Goal: Find specific page/section: Find specific page/section

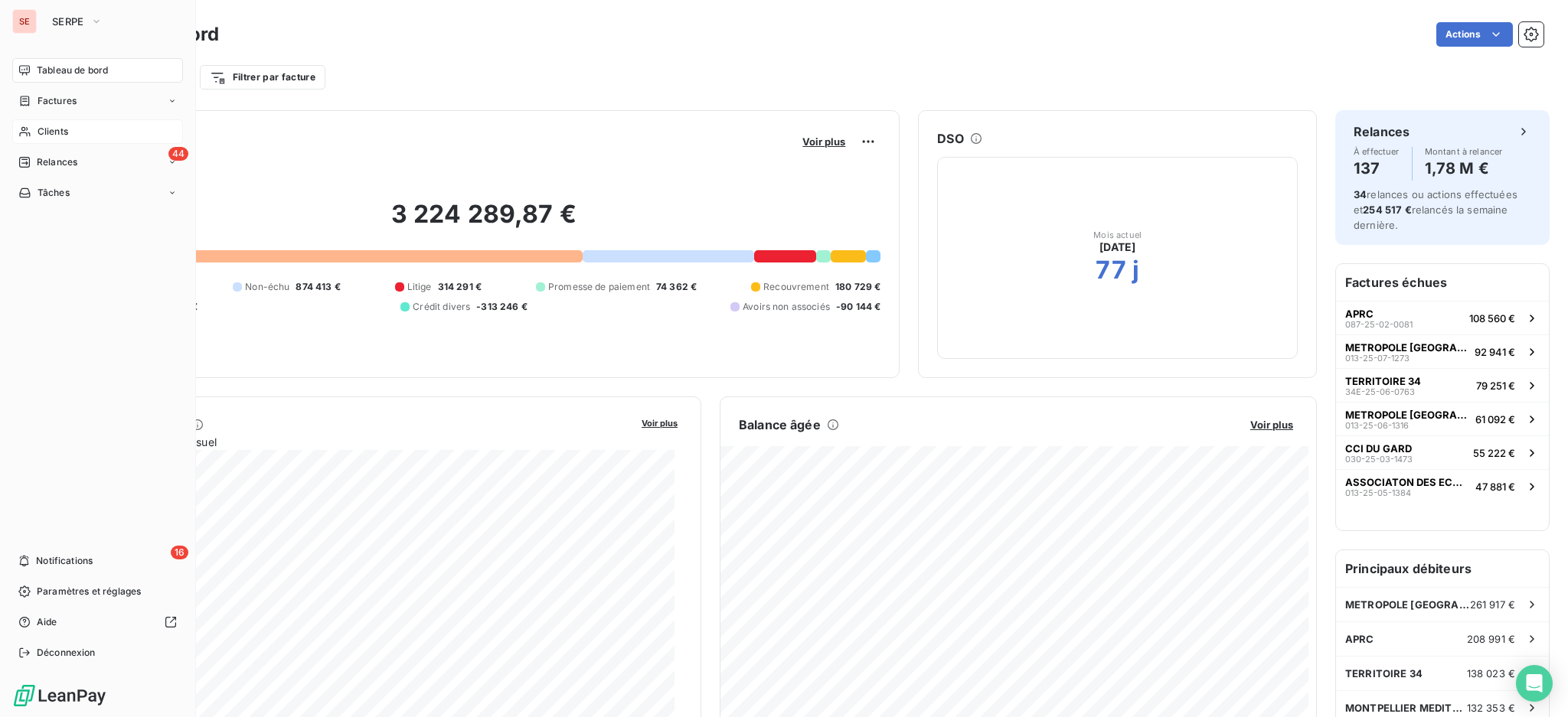
click at [58, 139] on div "Clients" at bounding box center [98, 131] width 171 height 24
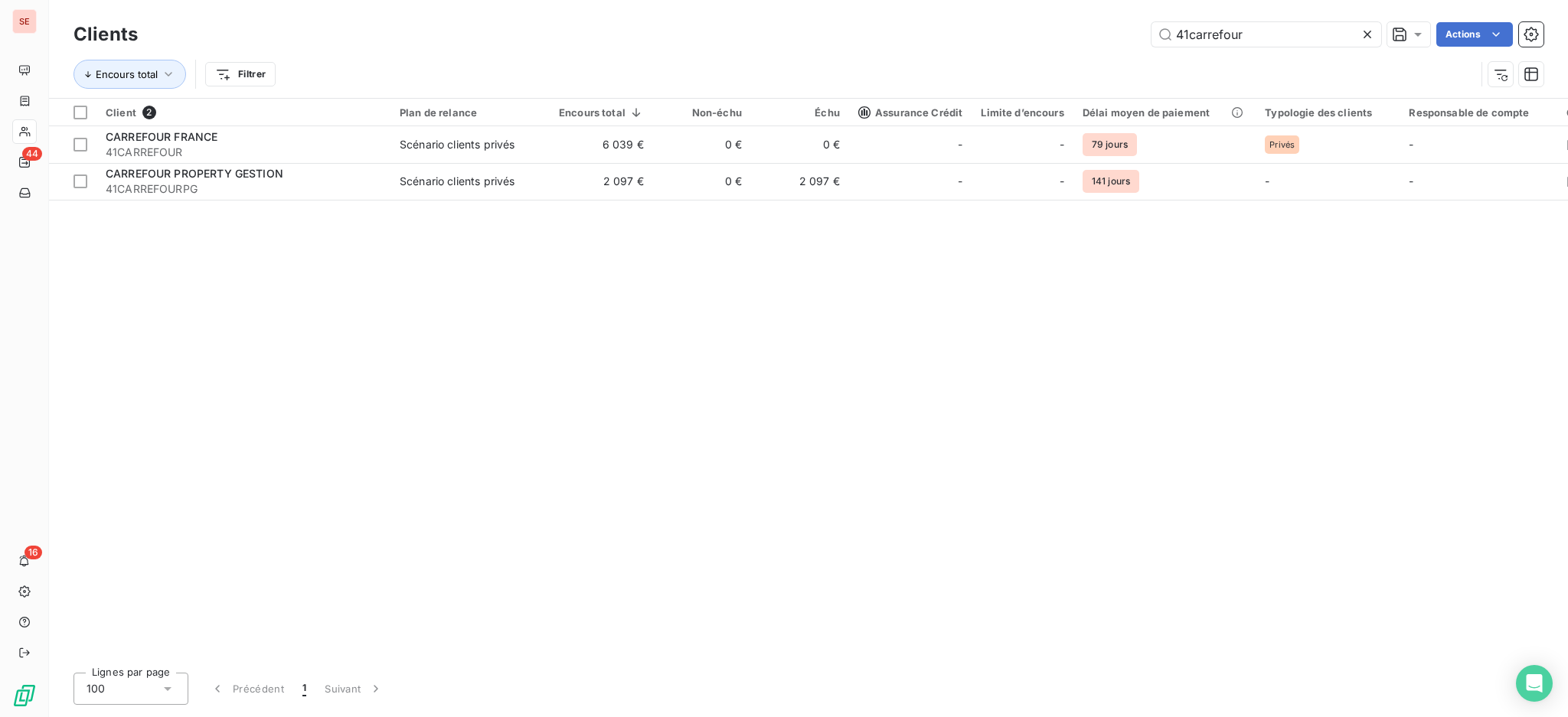
type input "41carrefour"
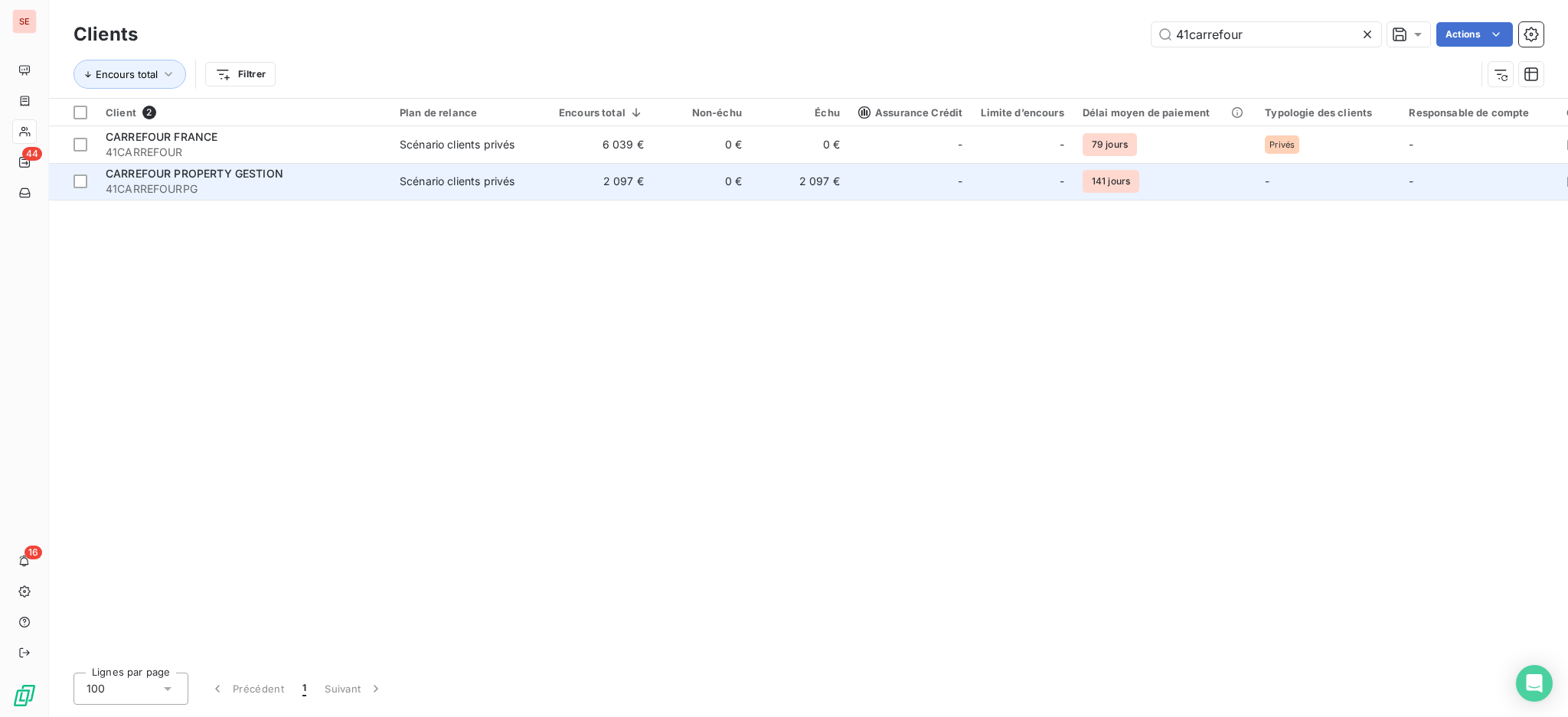
click at [376, 188] on span "41CARREFOURPG" at bounding box center [244, 189] width 275 height 15
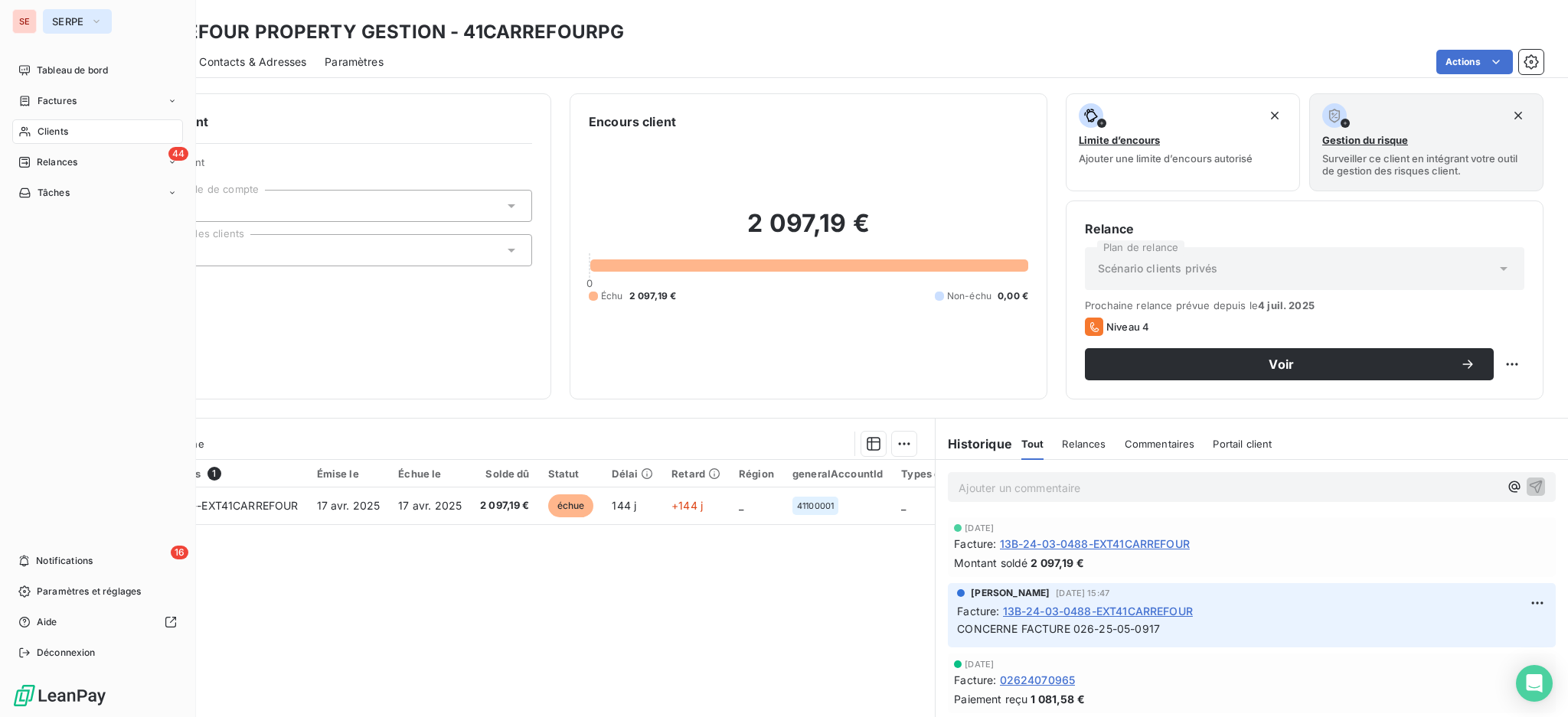
click at [100, 22] on icon "button" at bounding box center [96, 21] width 12 height 15
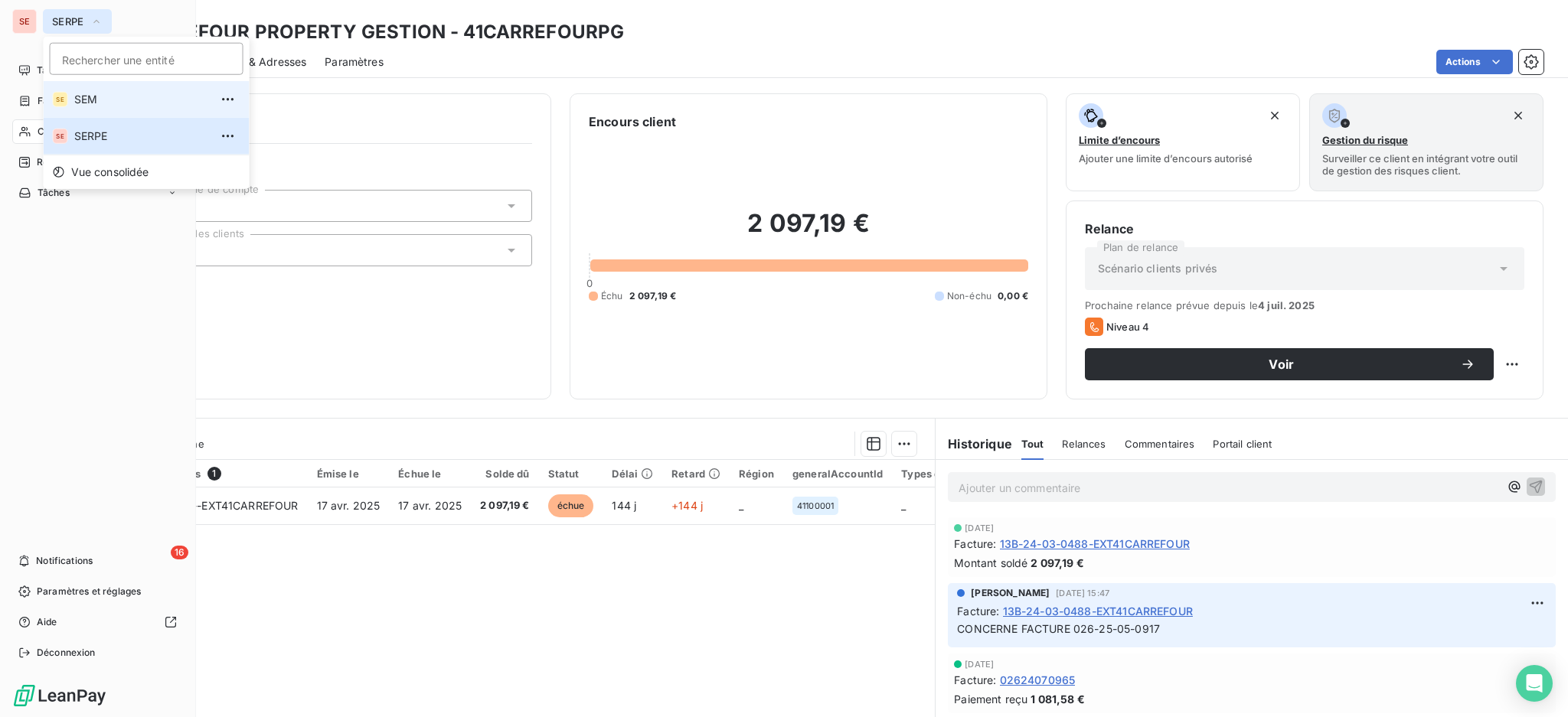
click at [74, 93] on span "SEM" at bounding box center [142, 100] width 136 height 15
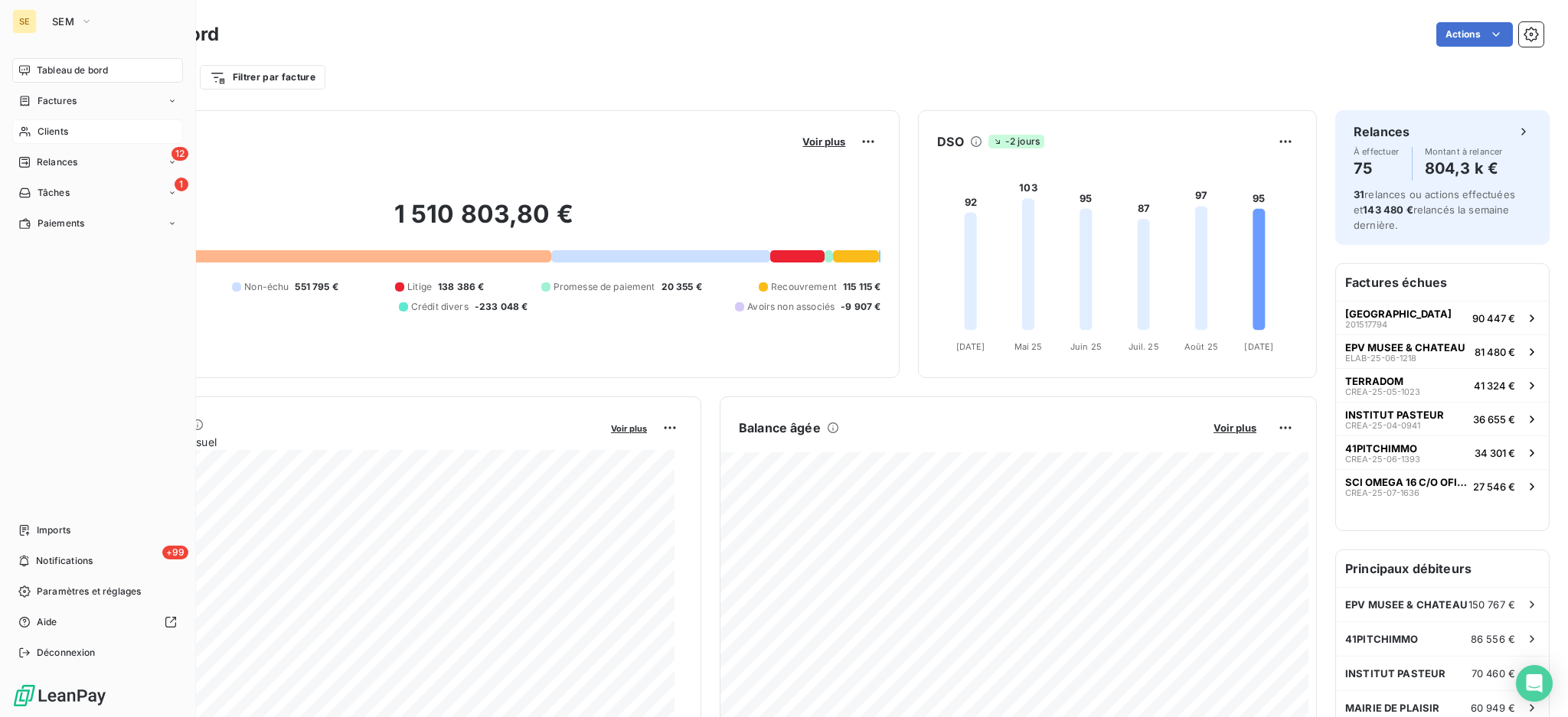
click at [53, 121] on div "Clients" at bounding box center [98, 131] width 171 height 24
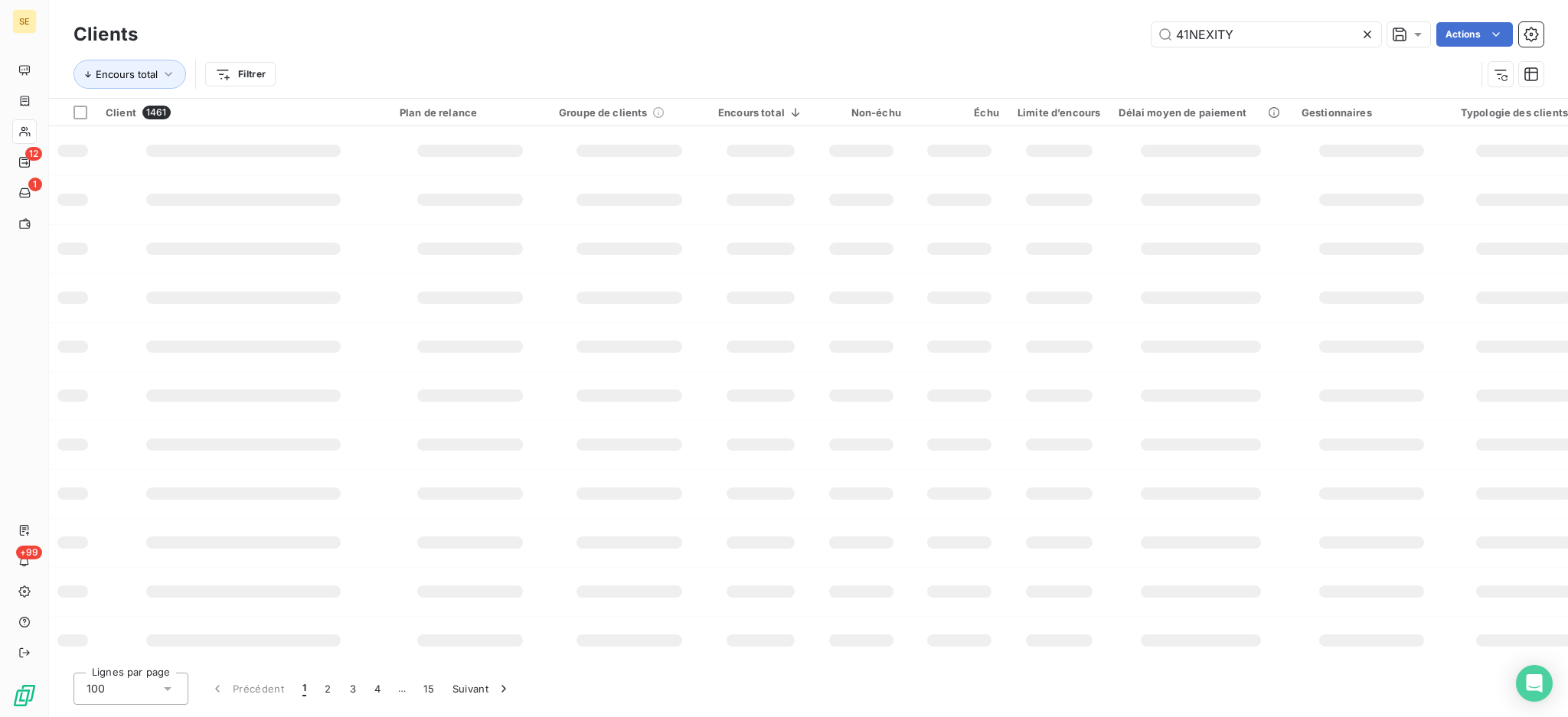
type input "41NEXITY"
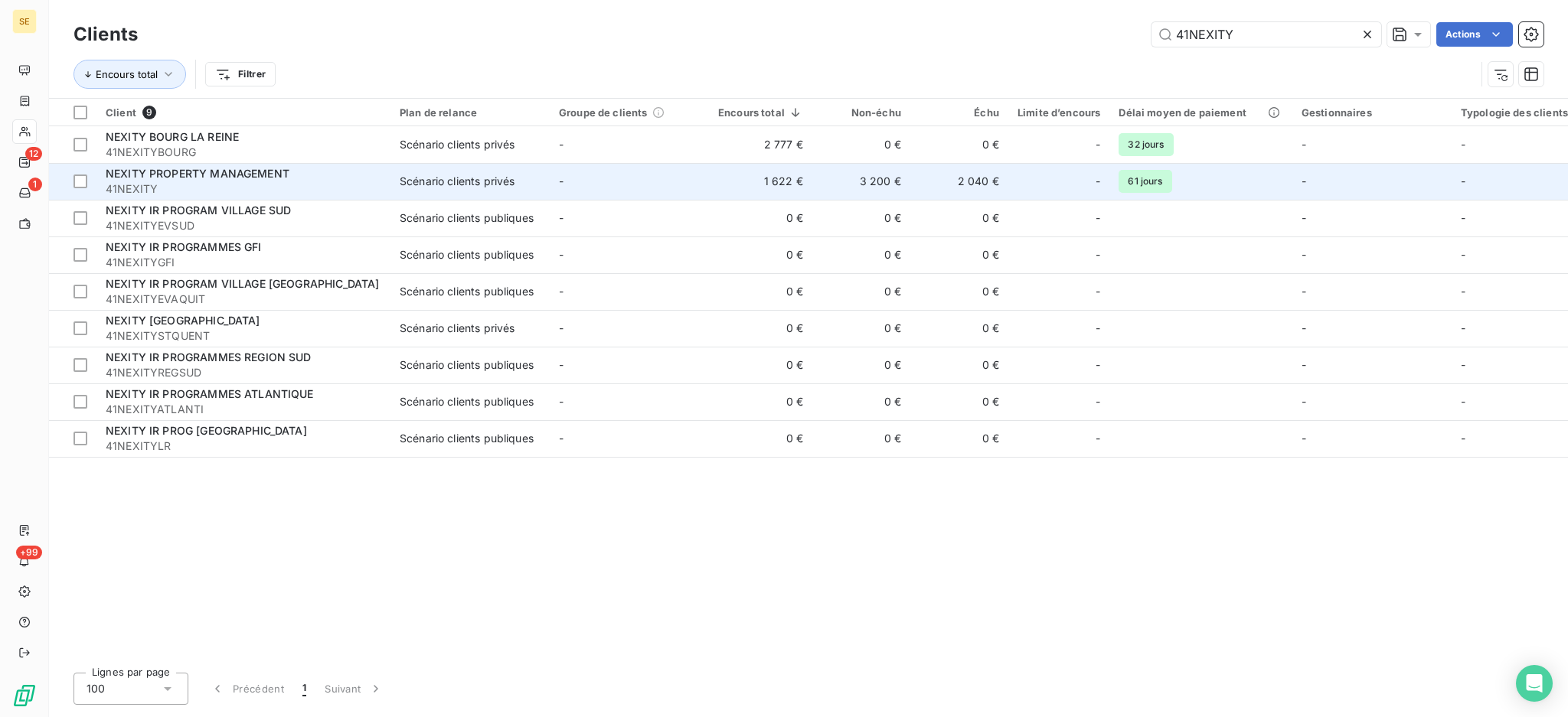
click at [359, 179] on div "NEXITY PROPERTY MANAGEMENT 41NEXITY" at bounding box center [244, 181] width 275 height 31
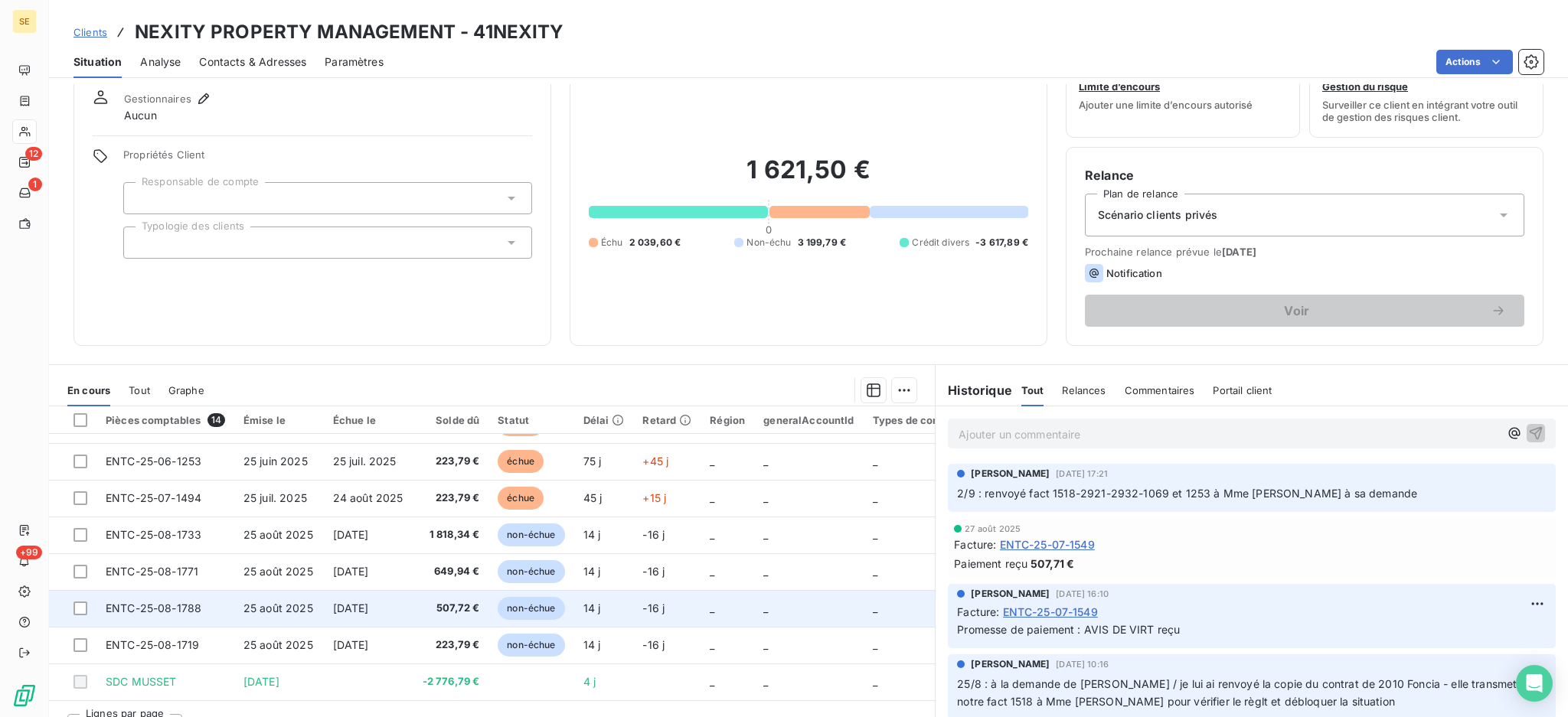
scroll to position [83, 0]
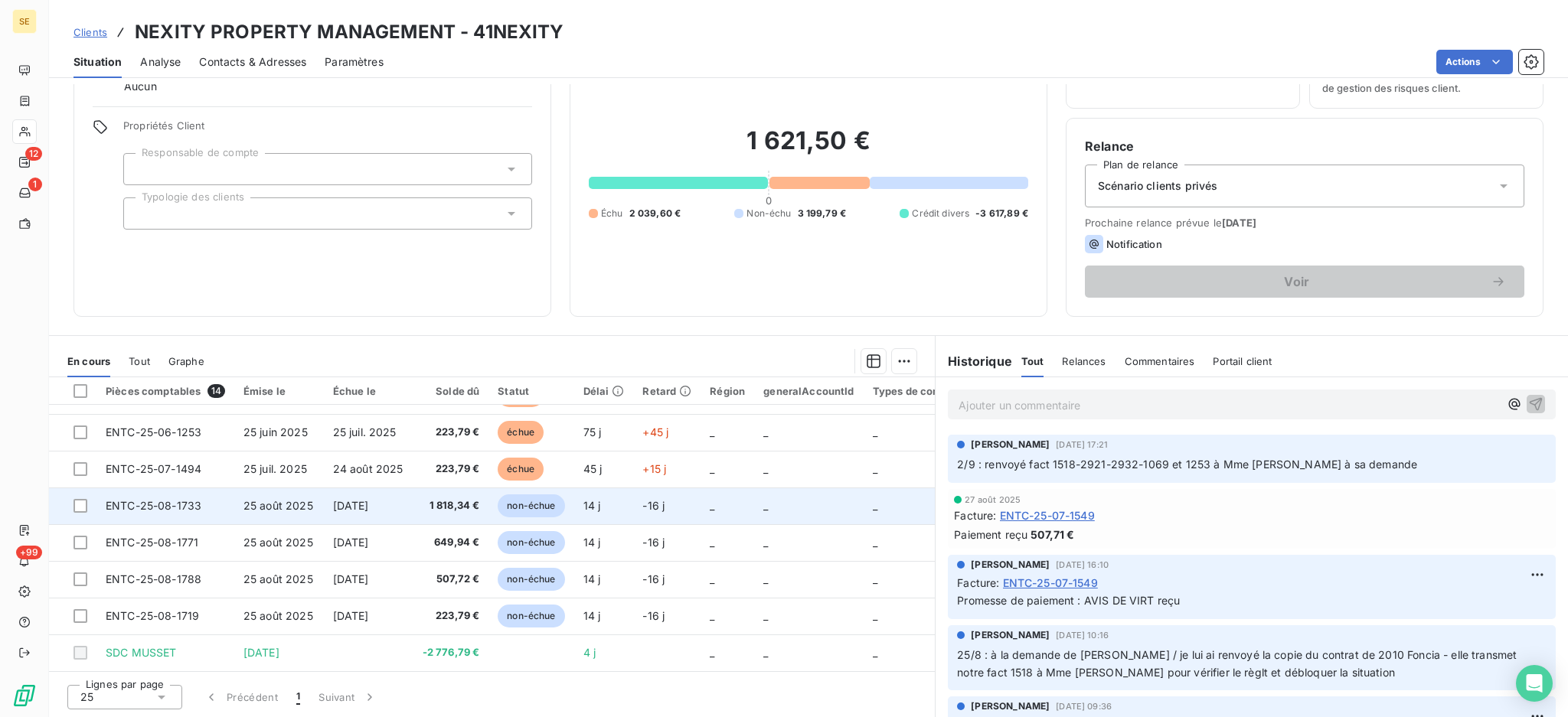
click at [496, 487] on td "non-échue" at bounding box center [530, 506] width 85 height 37
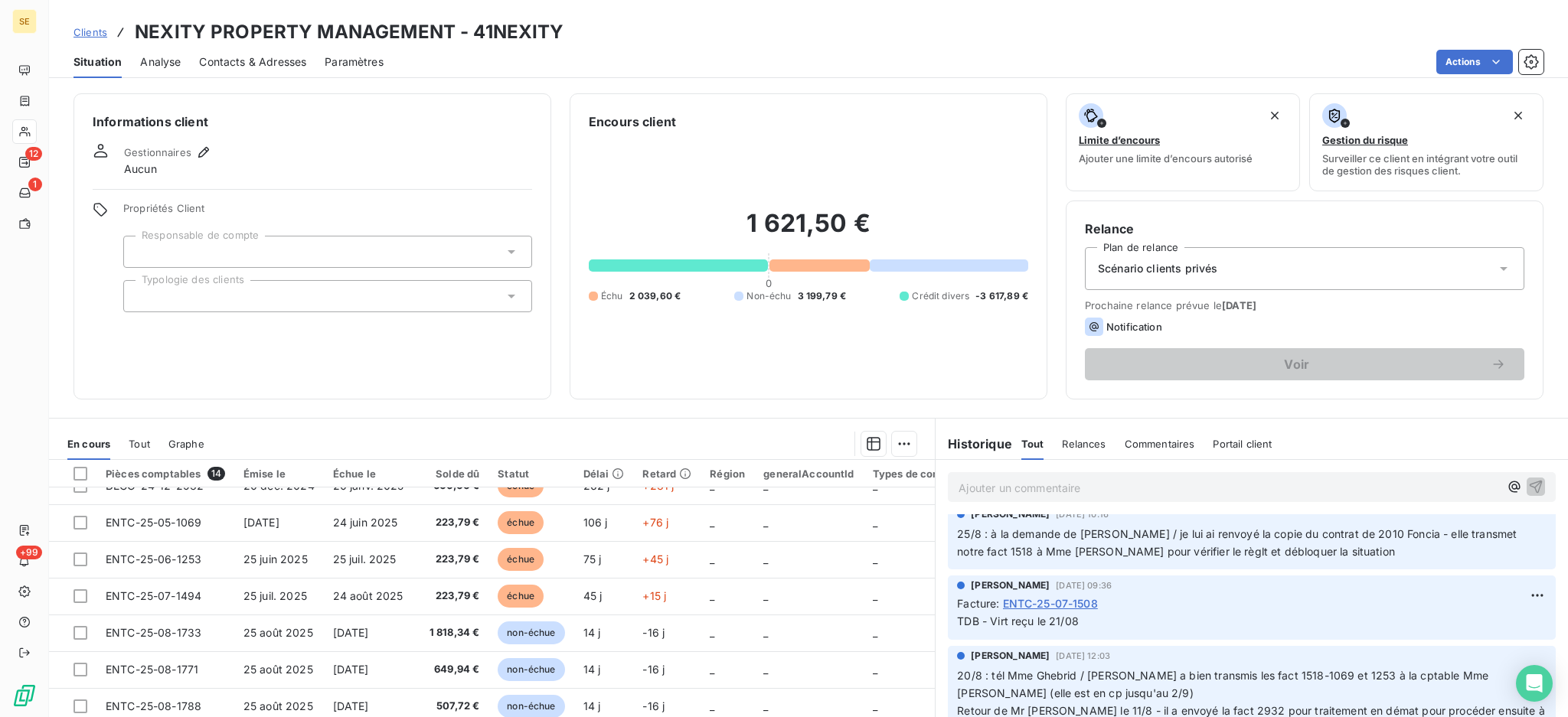
scroll to position [101, 0]
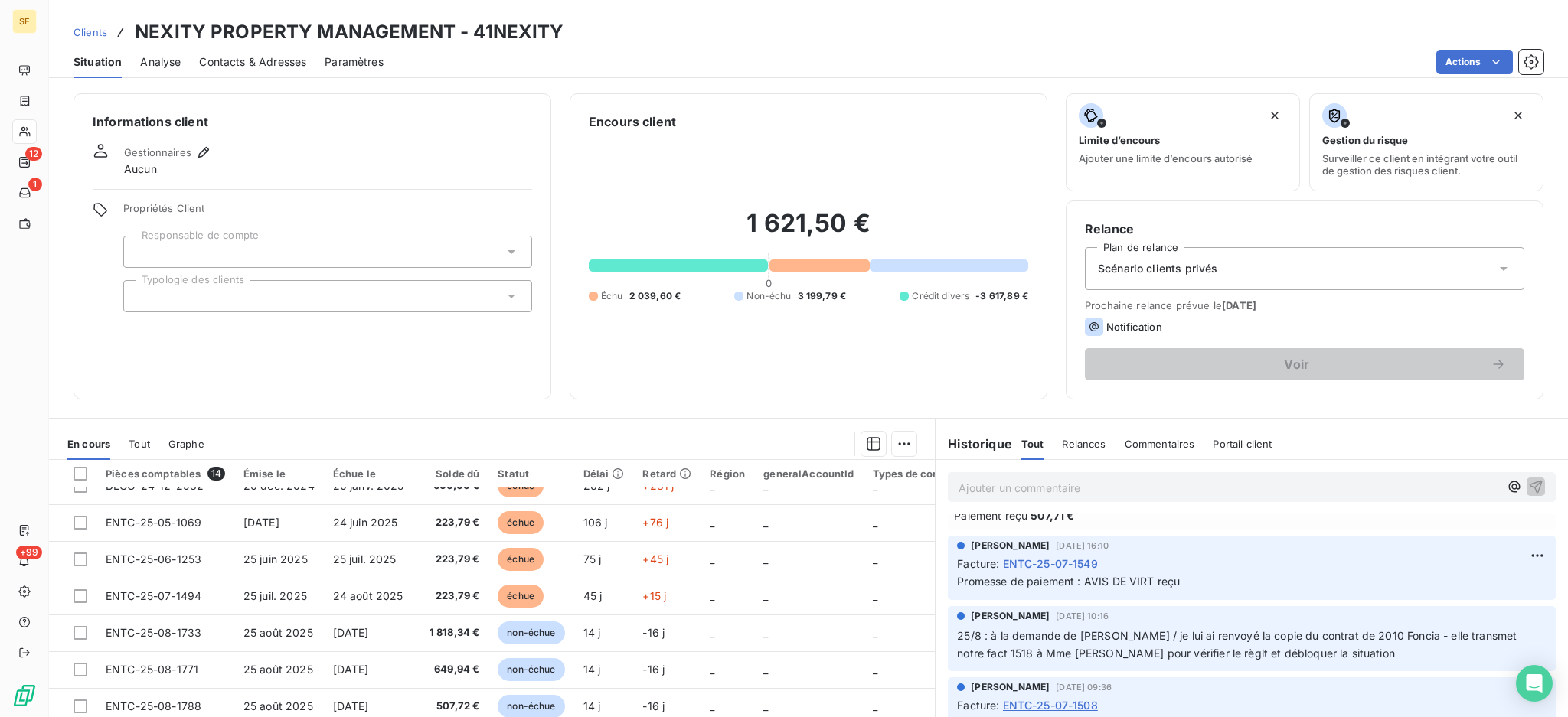
click at [1064, 563] on span "ENTC-25-07-1549" at bounding box center [1051, 563] width 95 height 16
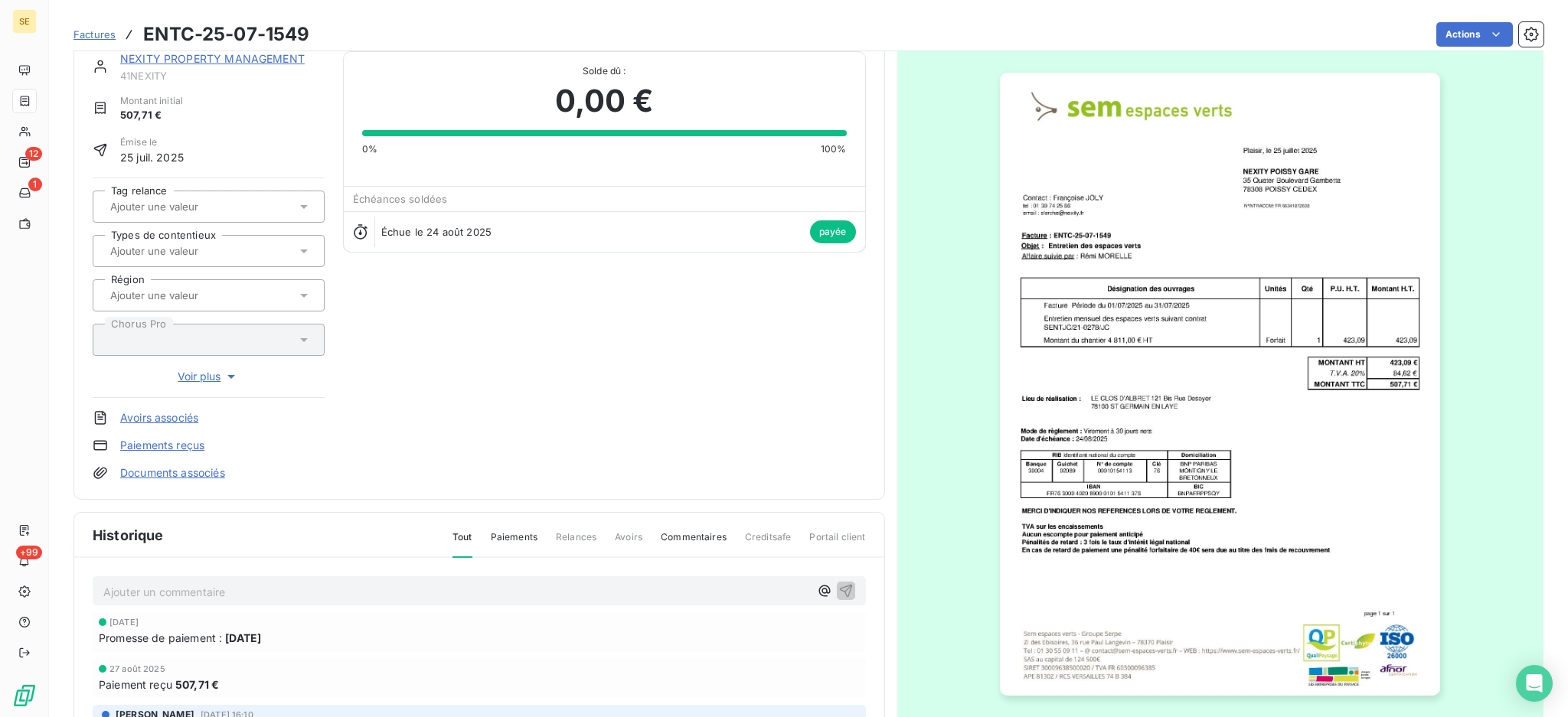
scroll to position [104, 0]
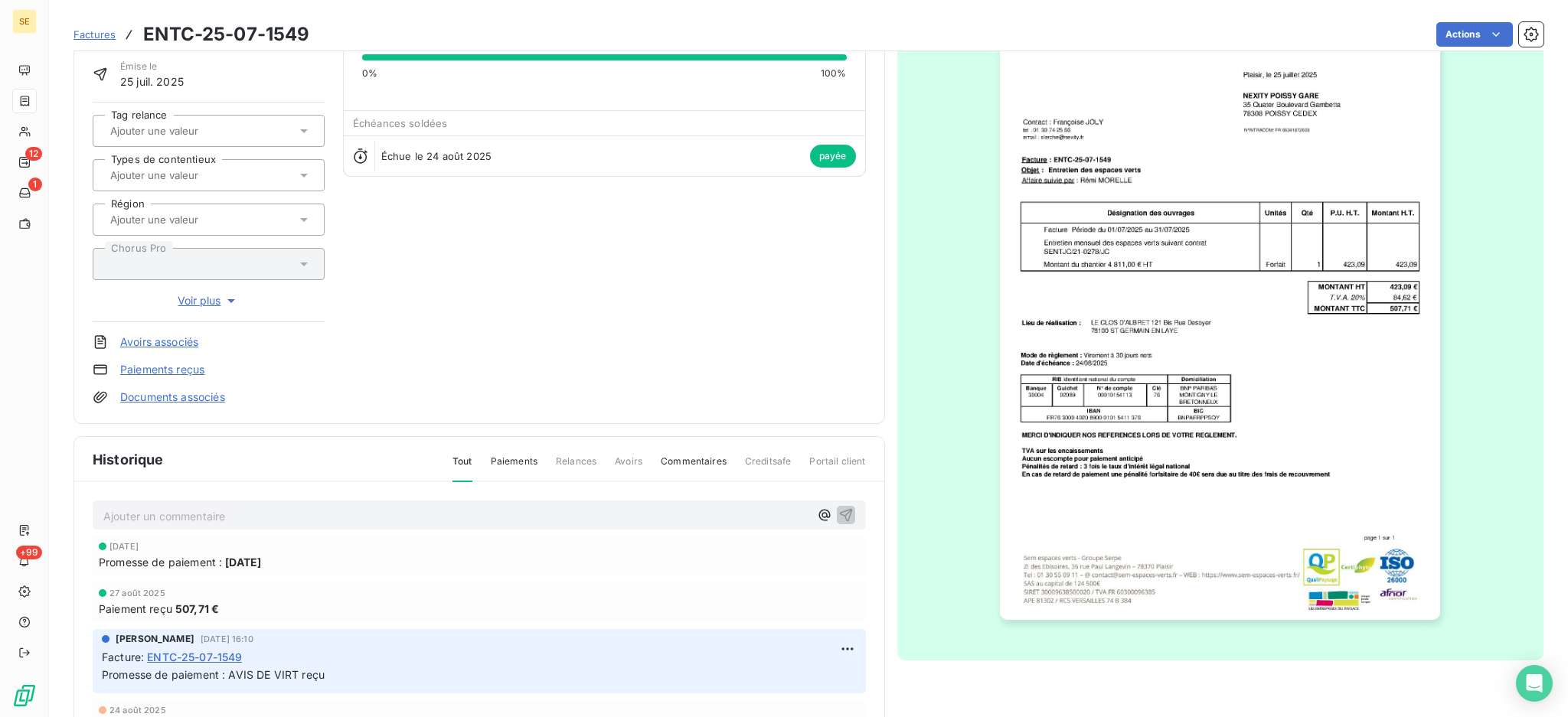
click at [170, 397] on link "Documents associés" at bounding box center [172, 397] width 105 height 15
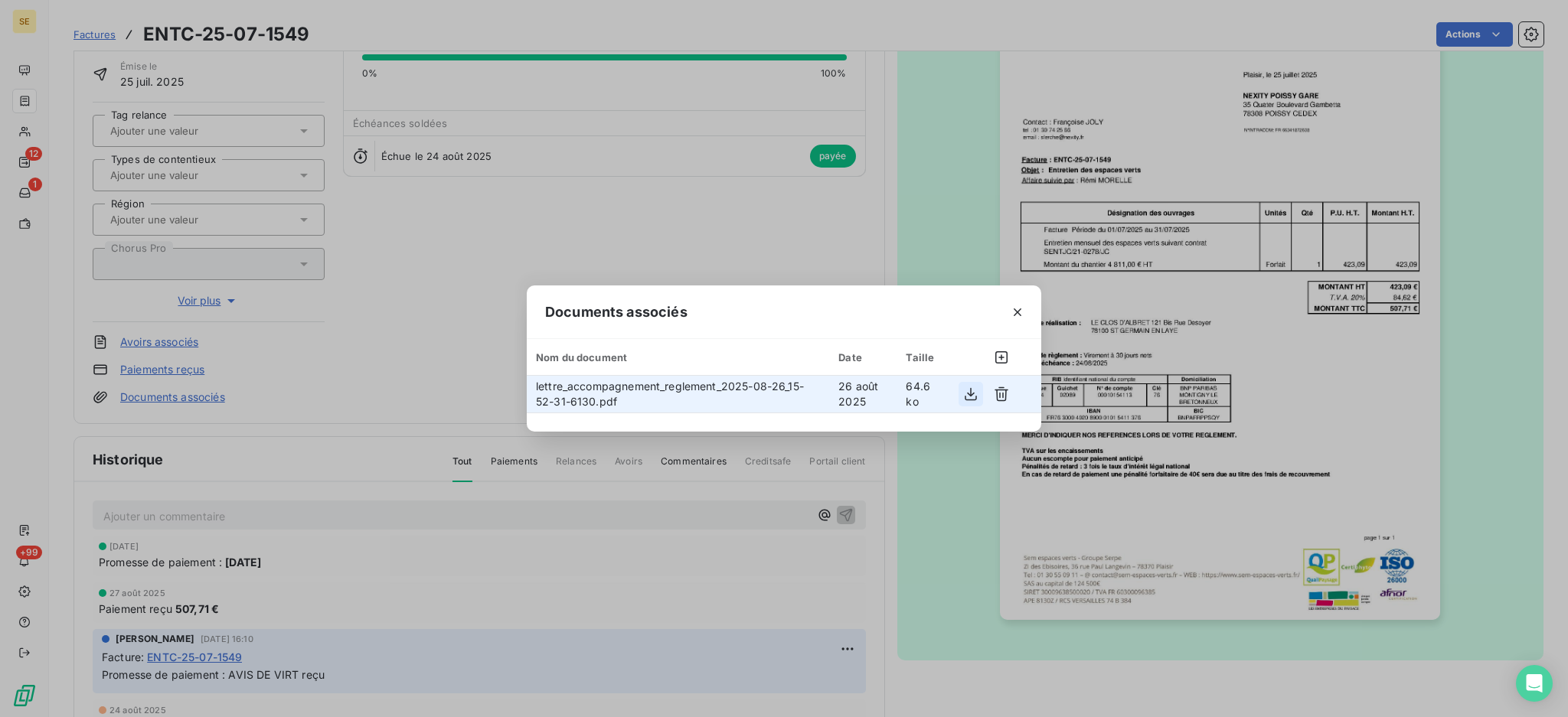
click at [971, 391] on icon "button" at bounding box center [971, 394] width 15 height 15
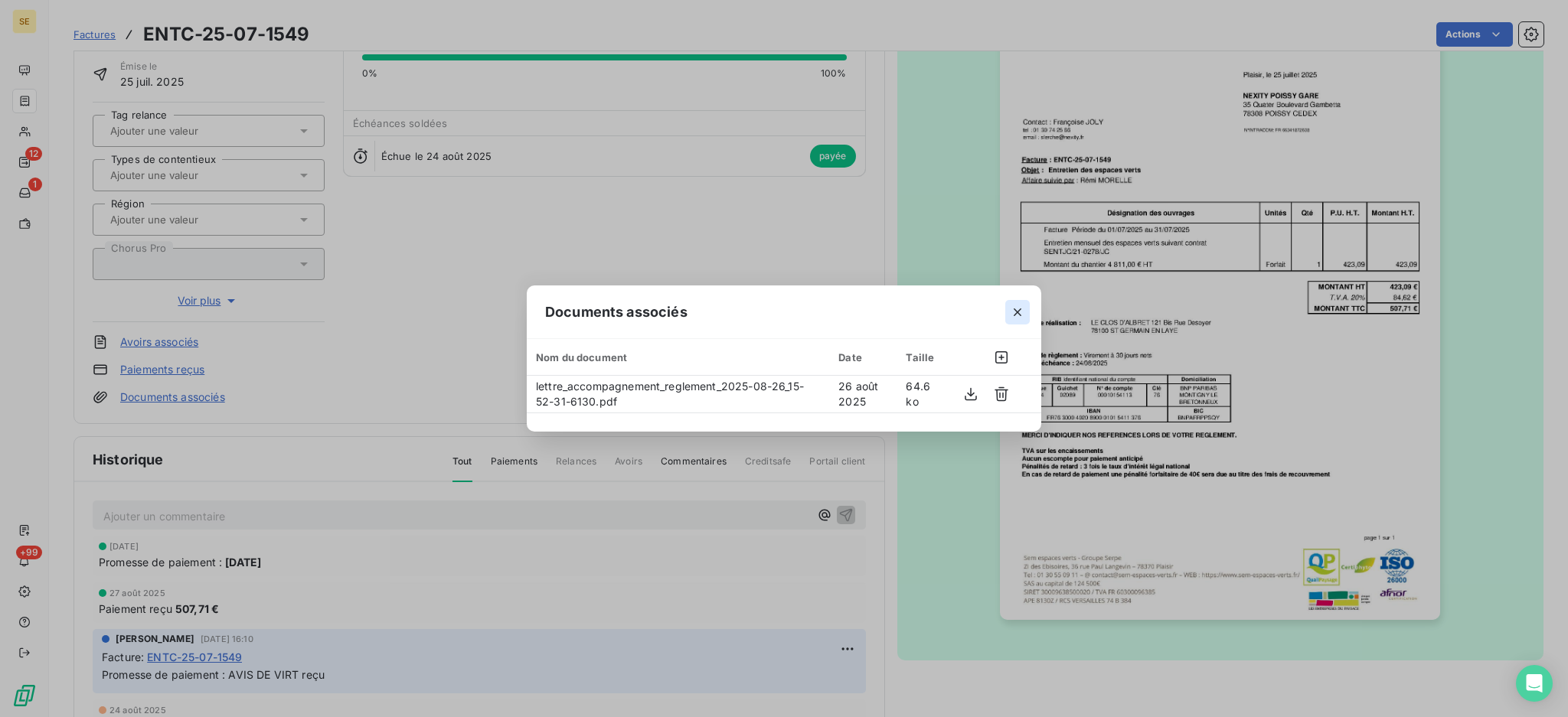
click at [1011, 312] on icon "button" at bounding box center [1018, 312] width 15 height 15
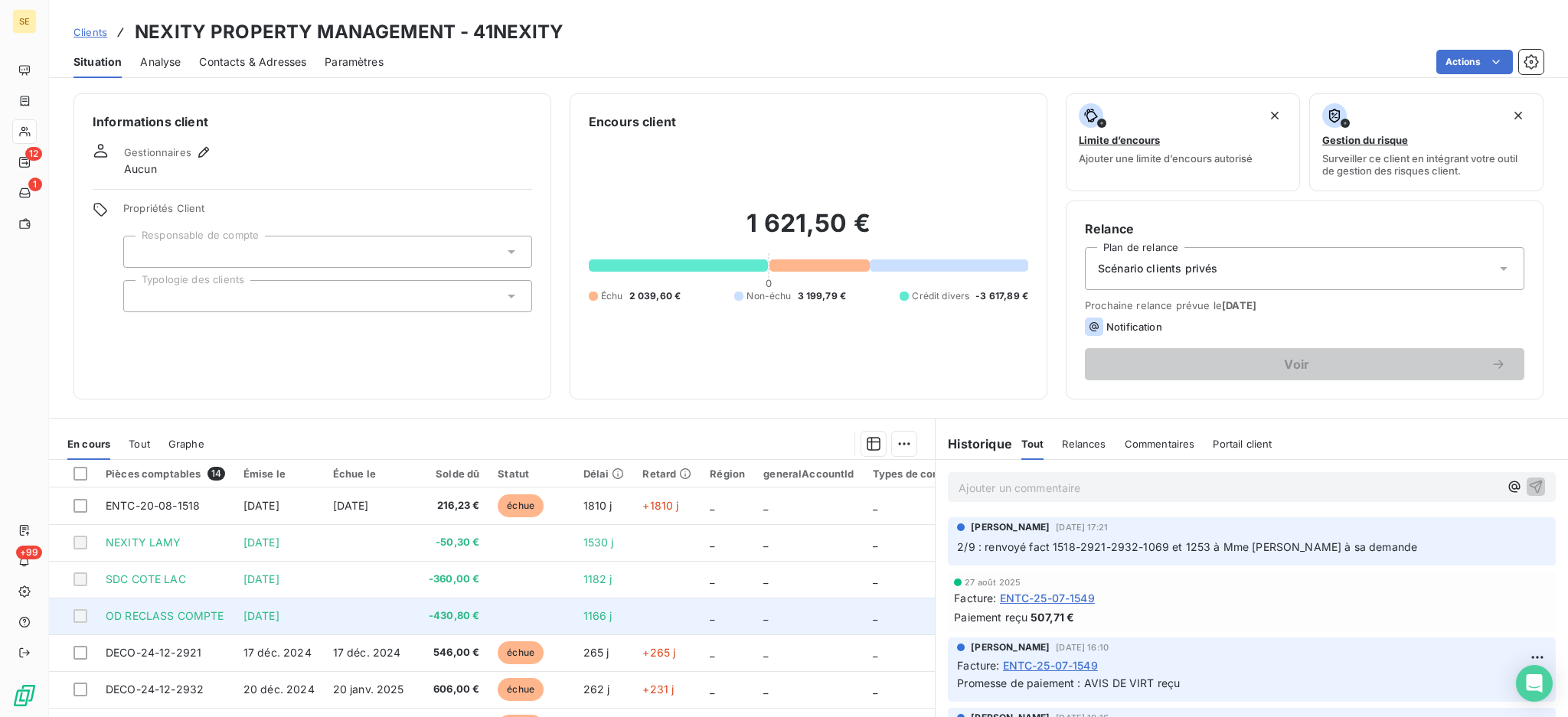
scroll to position [101, 0]
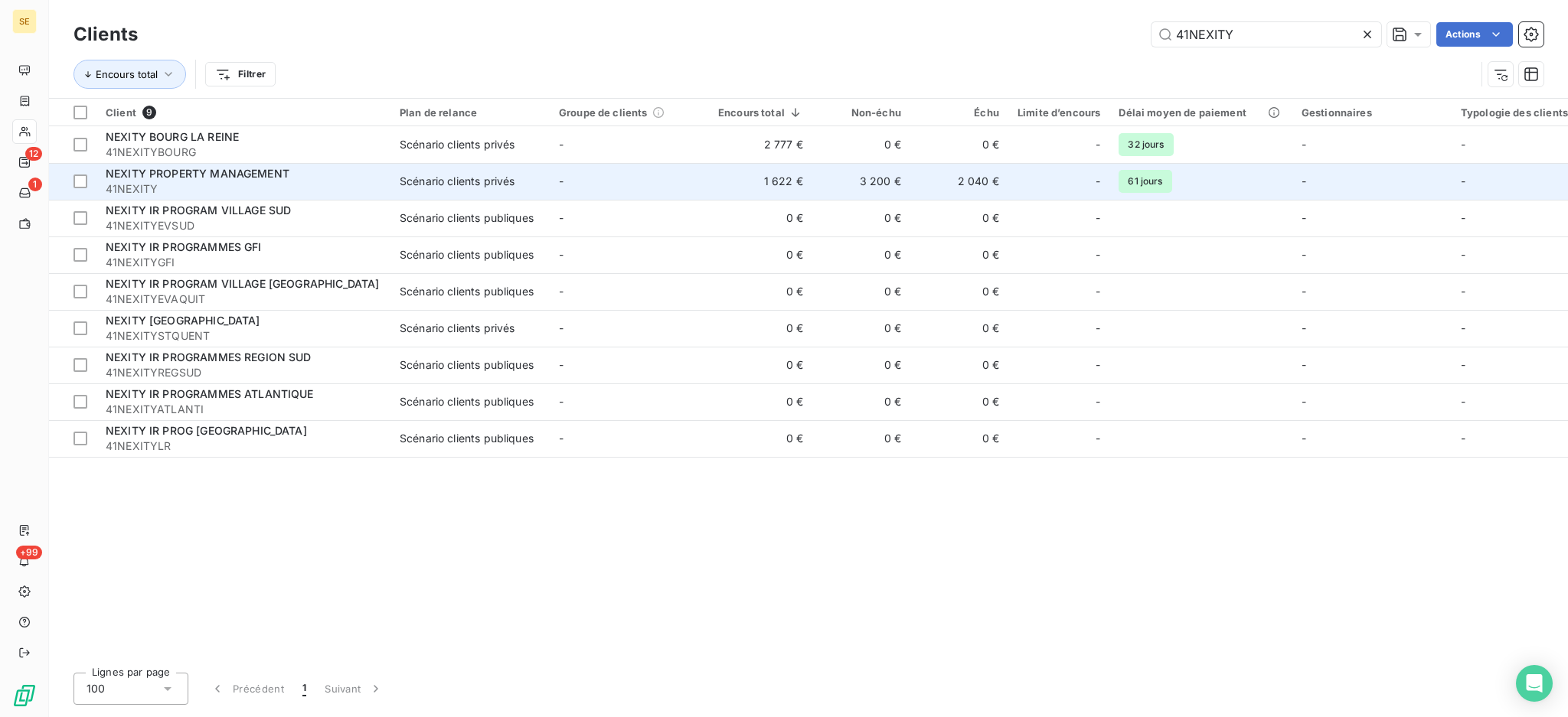
click at [319, 195] on span "41NEXITY" at bounding box center [244, 189] width 275 height 15
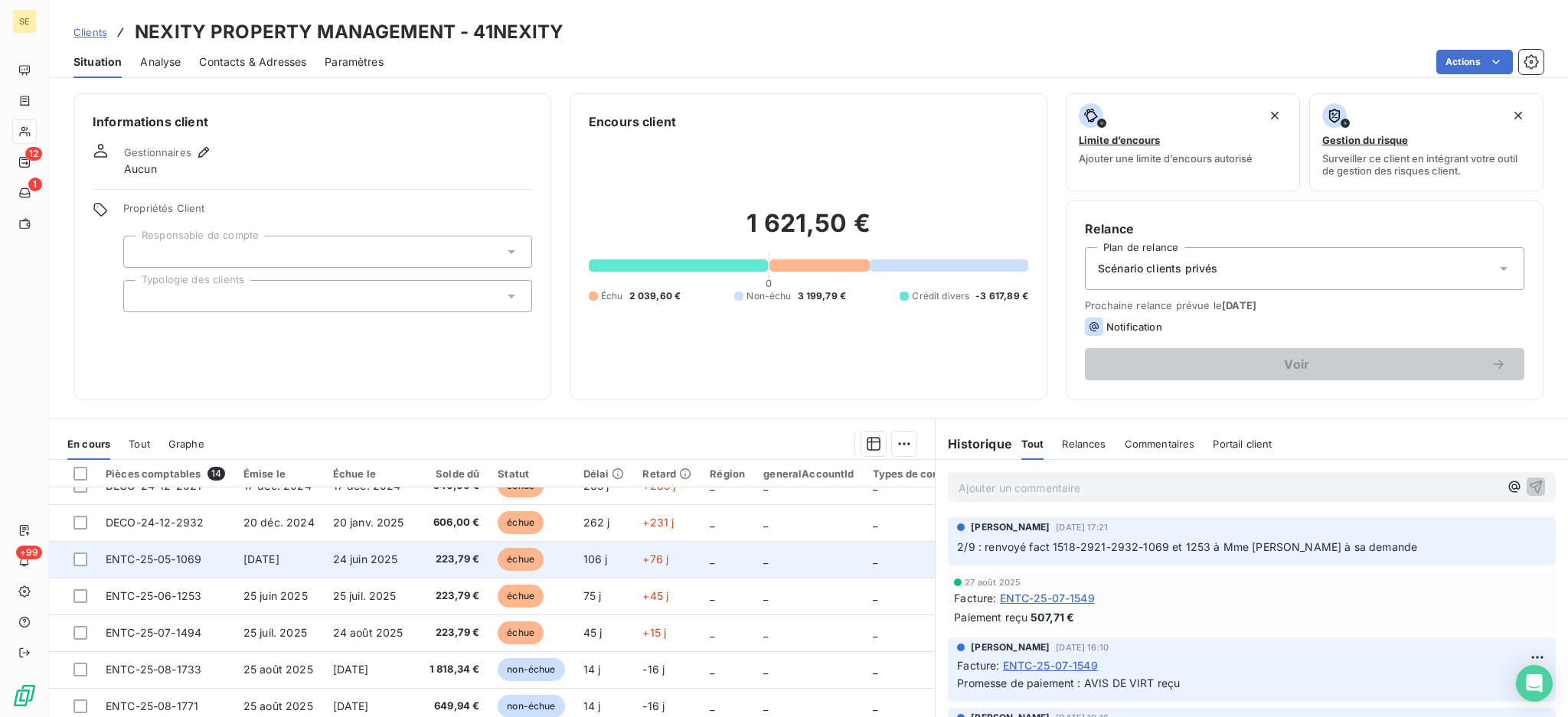
scroll to position [204, 0]
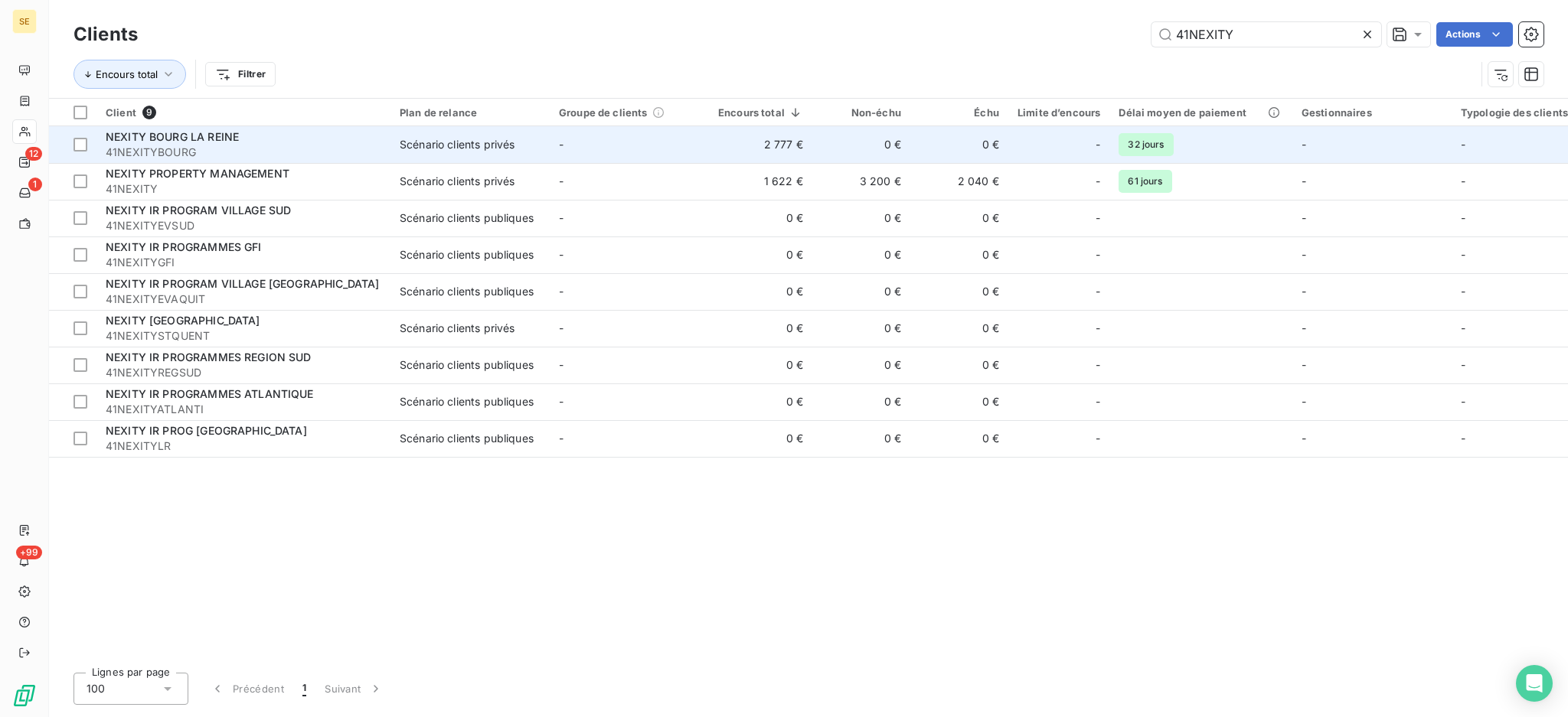
click at [256, 146] on span "41NEXITYBOURG" at bounding box center [244, 153] width 275 height 15
